Goal: Task Accomplishment & Management: Manage account settings

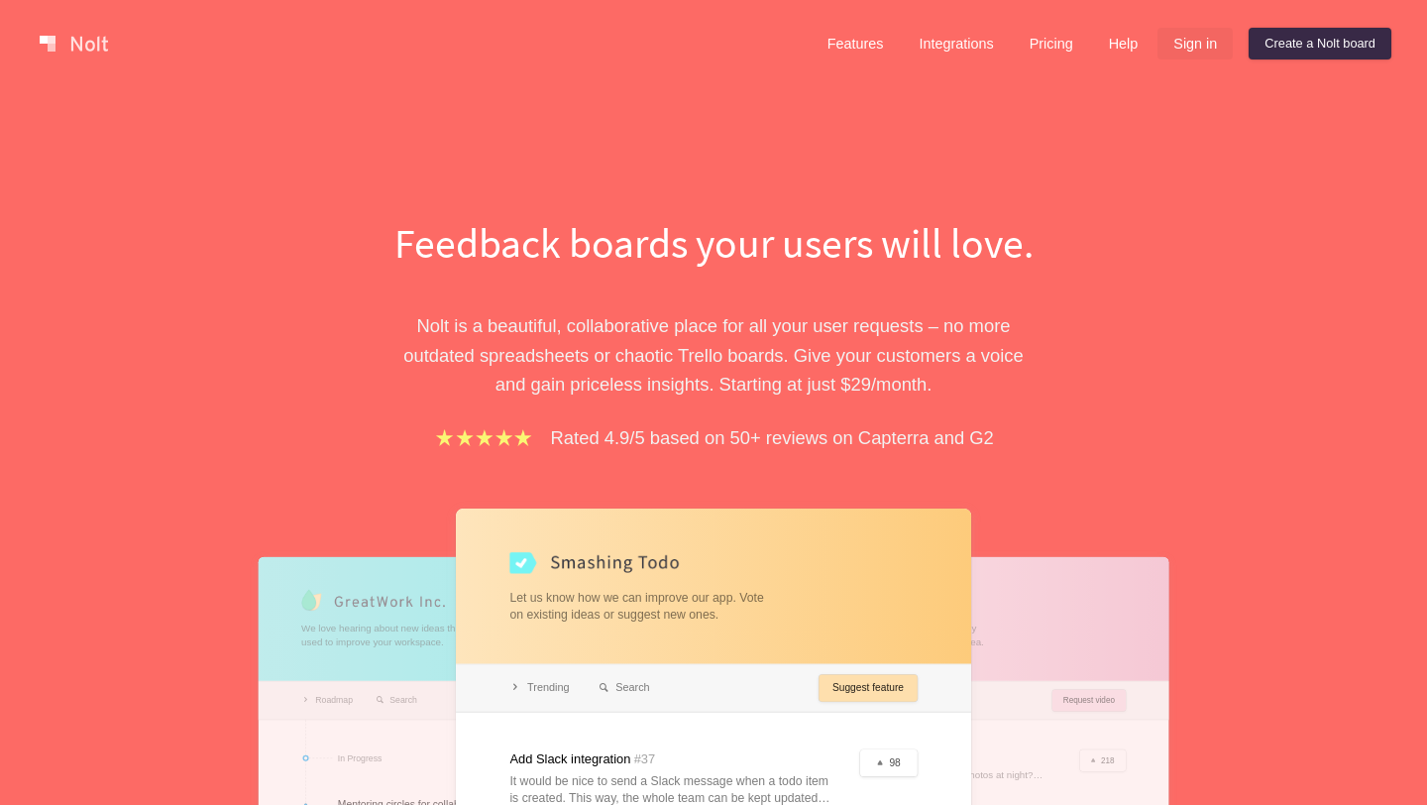
drag, startPoint x: 0, startPoint y: 0, endPoint x: 1193, endPoint y: 36, distance: 1193.1
click at [1193, 36] on link "Sign in" at bounding box center [1195, 44] width 75 height 32
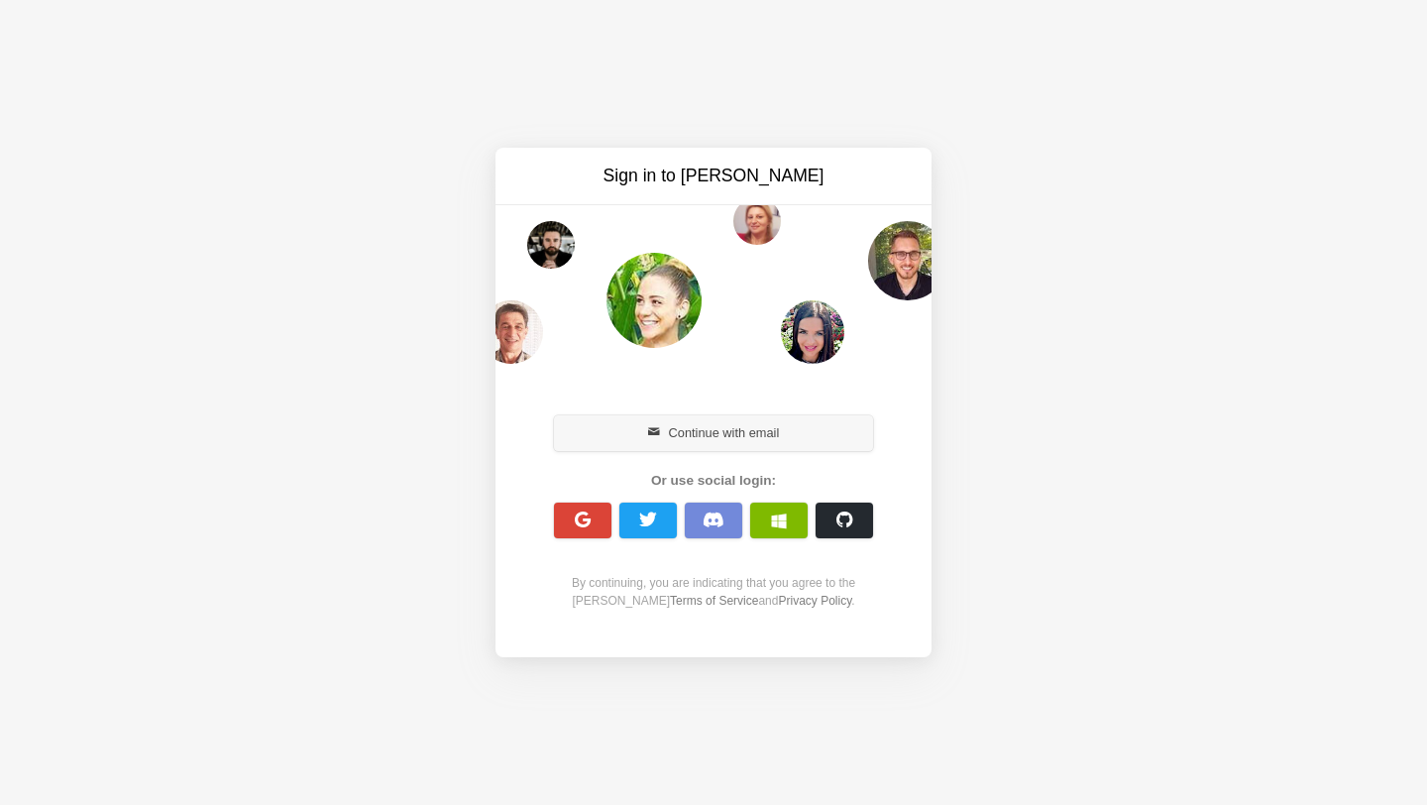
click at [725, 437] on button "Continue with email" at bounding box center [713, 433] width 319 height 36
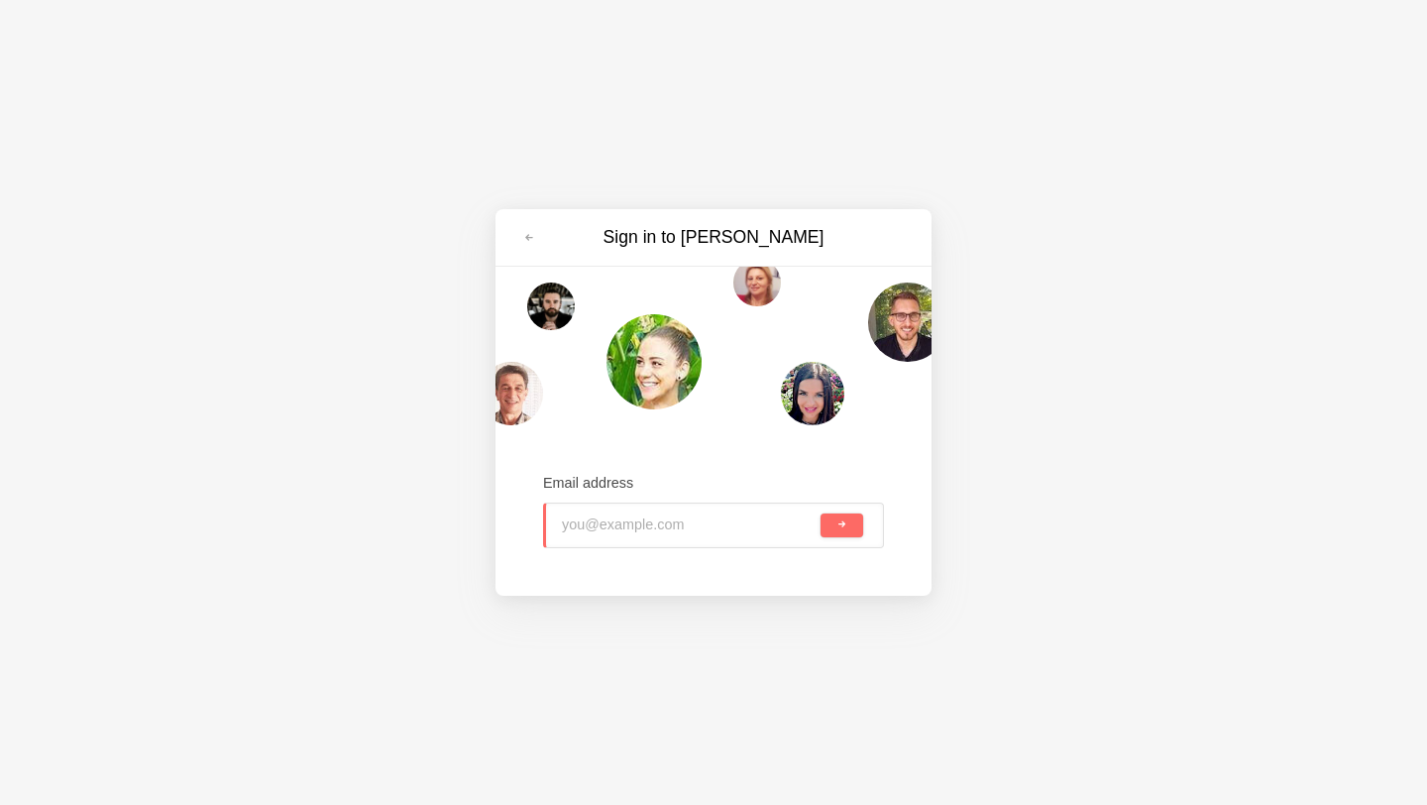
click at [653, 526] on input "email" at bounding box center [689, 526] width 255 height 44
type input "m"
paste input "Game Performance Summary The game has accumulated a total of 793,000 GGR over i…"
type input "Game Performance Summary The game has accumulated a total of 793,000 GGR over i…"
paste input "mailto:[EMAIL_ADDRESS][DOMAIN_NAME]"
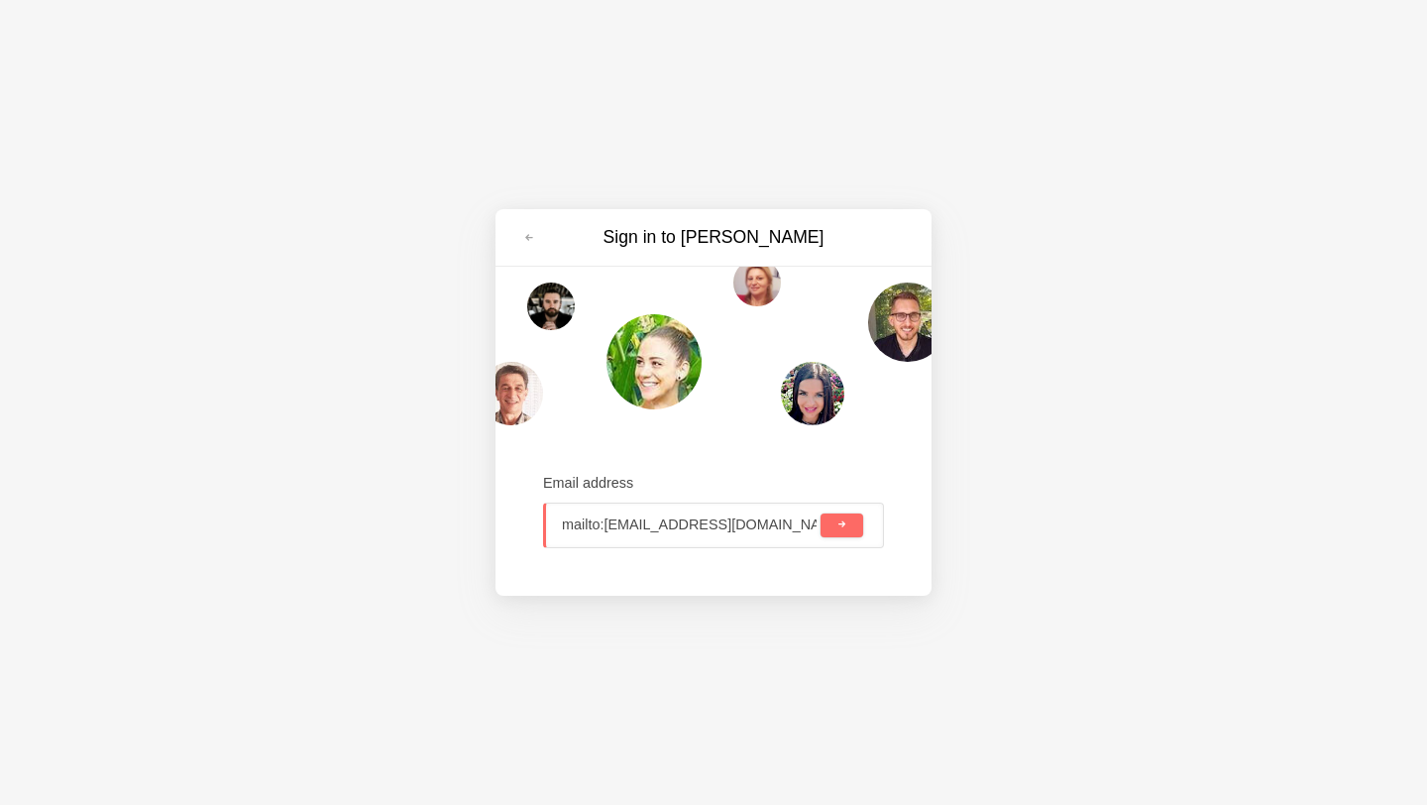
drag, startPoint x: 608, startPoint y: 531, endPoint x: 478, endPoint y: 531, distance: 129.9
click at [478, 531] on div "Sign in to [PERSON_NAME] Email address mailto:[EMAIL_ADDRESS][DOMAIN_NAME]" at bounding box center [713, 402] width 1427 height 805
type input "[EMAIL_ADDRESS][DOMAIN_NAME]"
click at [821, 513] on button "submit" at bounding box center [842, 525] width 43 height 24
